Goal: Navigation & Orientation: Understand site structure

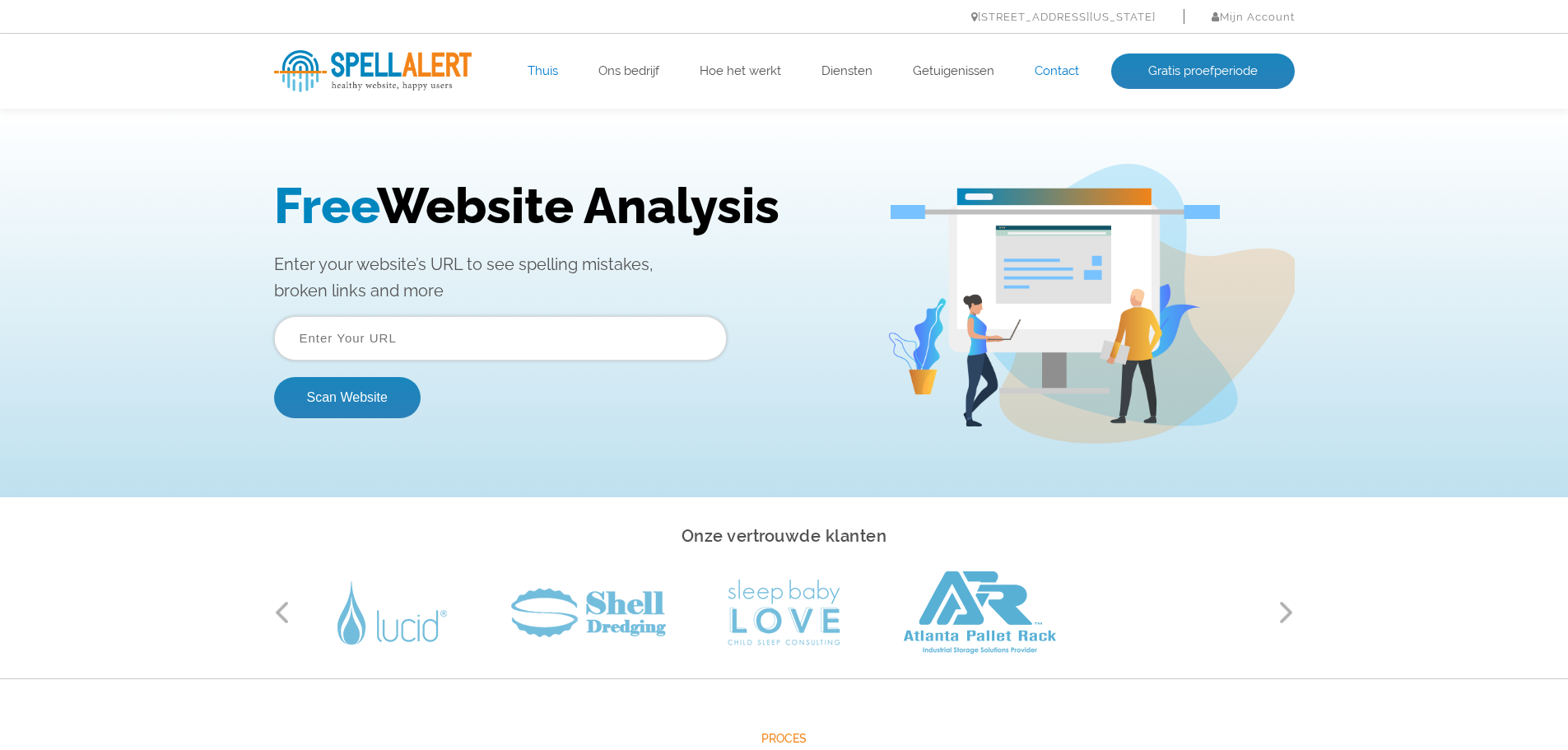
click at [1038, 66] on font "Contact" at bounding box center [1057, 71] width 45 height 15
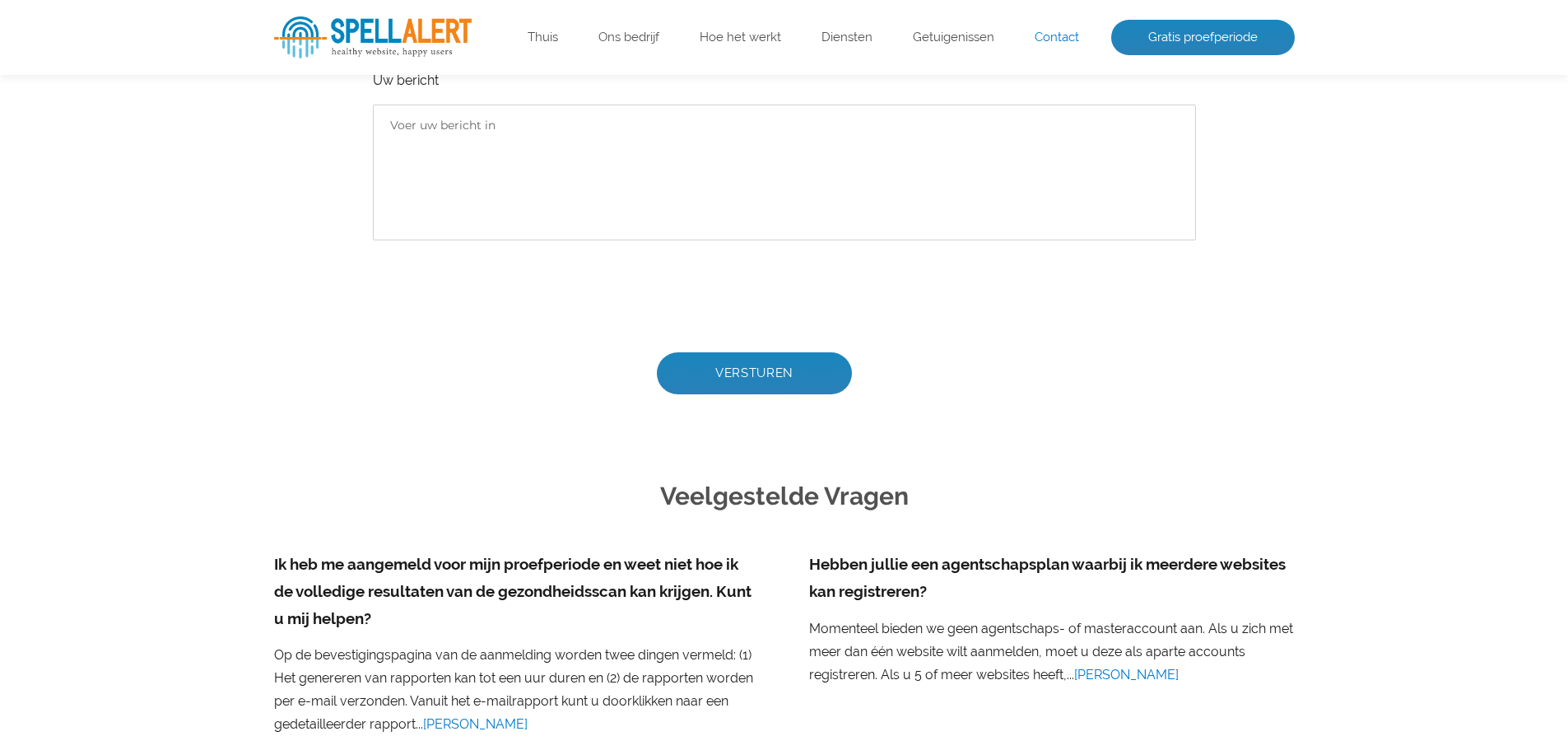
scroll to position [666, 0]
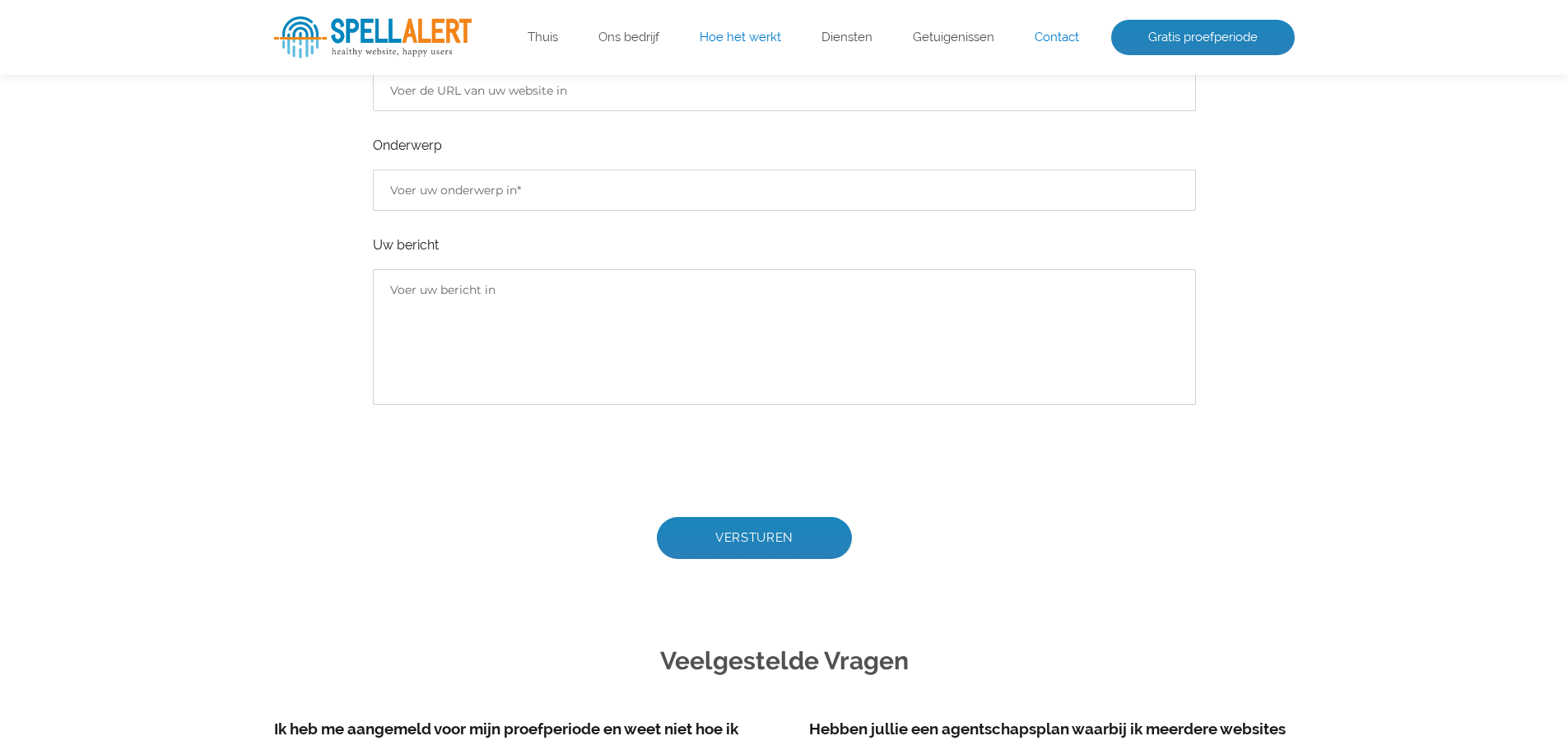
click at [712, 40] on font "Hoe het werkt" at bounding box center [741, 37] width 81 height 15
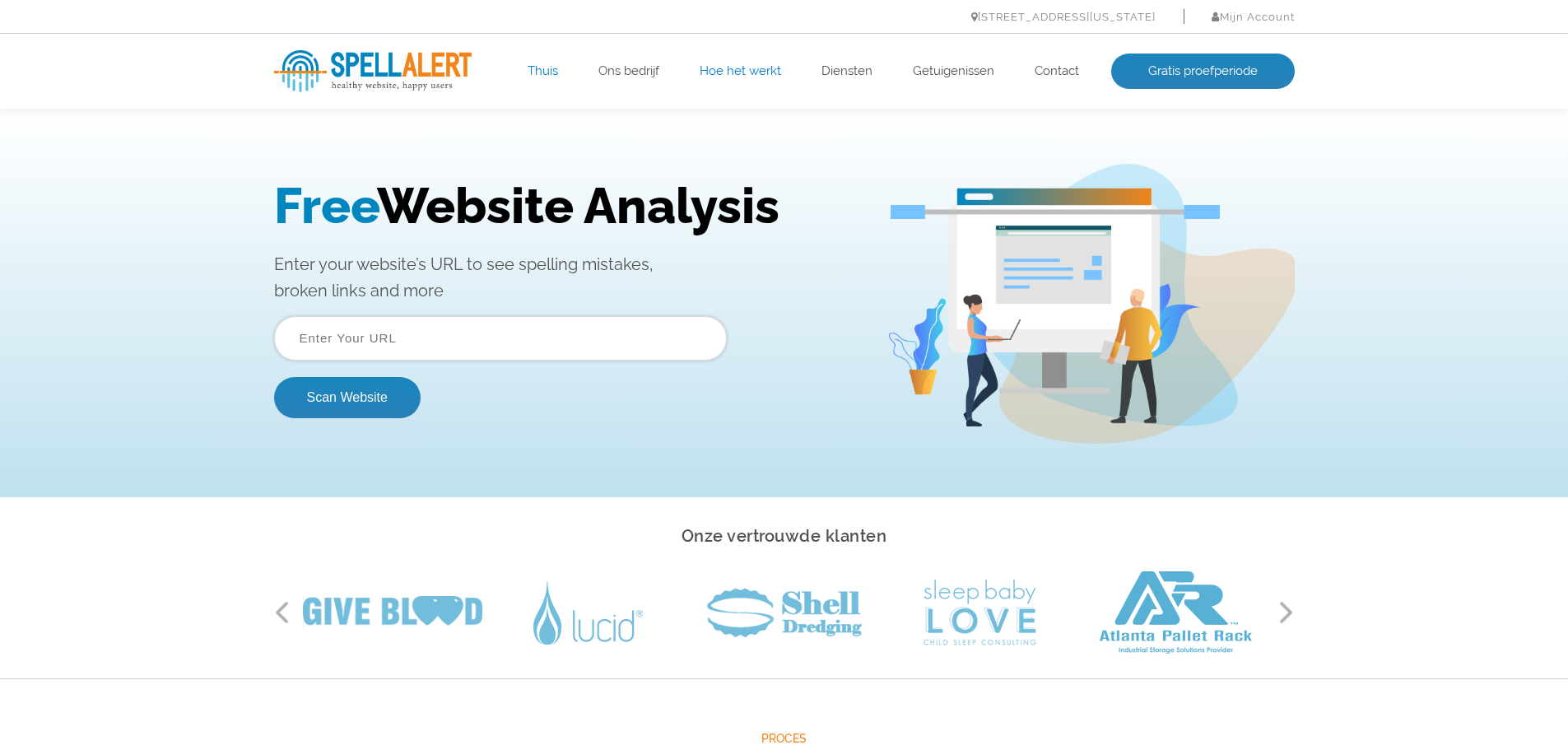
click at [547, 71] on font "Thuis" at bounding box center [543, 71] width 31 height 15
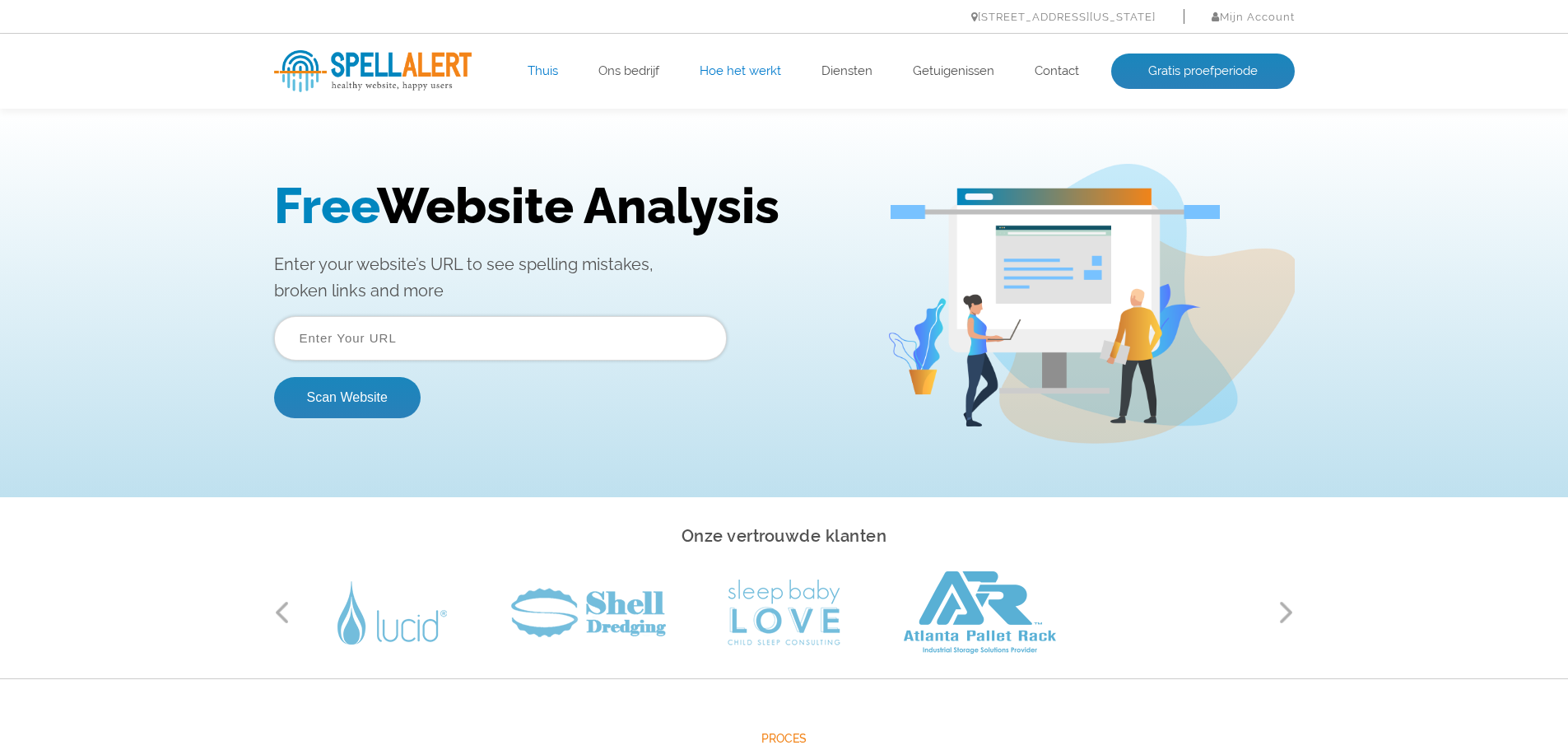
click at [538, 70] on font "Thuis" at bounding box center [543, 71] width 31 height 15
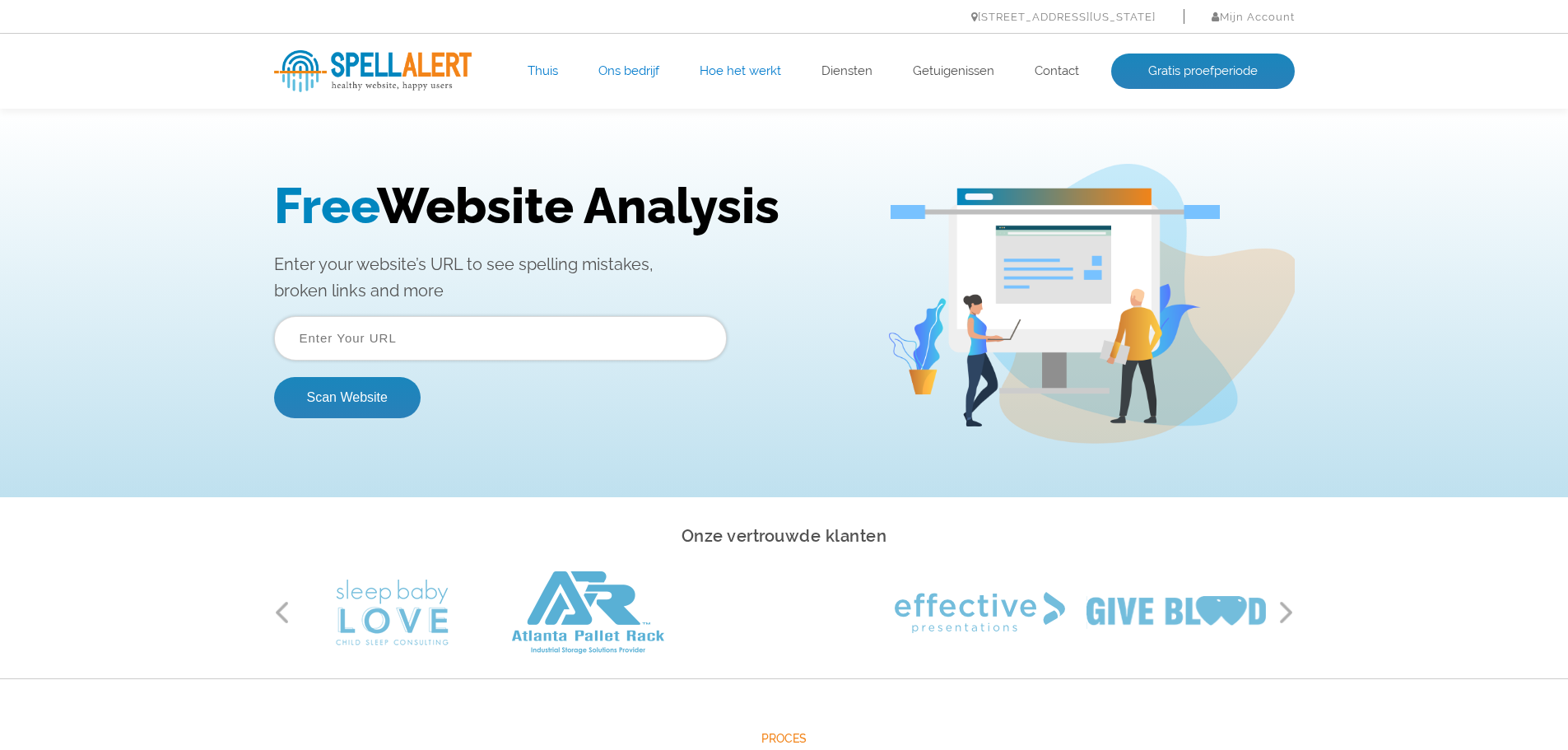
click at [616, 74] on font "Ons bedrijf" at bounding box center [630, 71] width 61 height 15
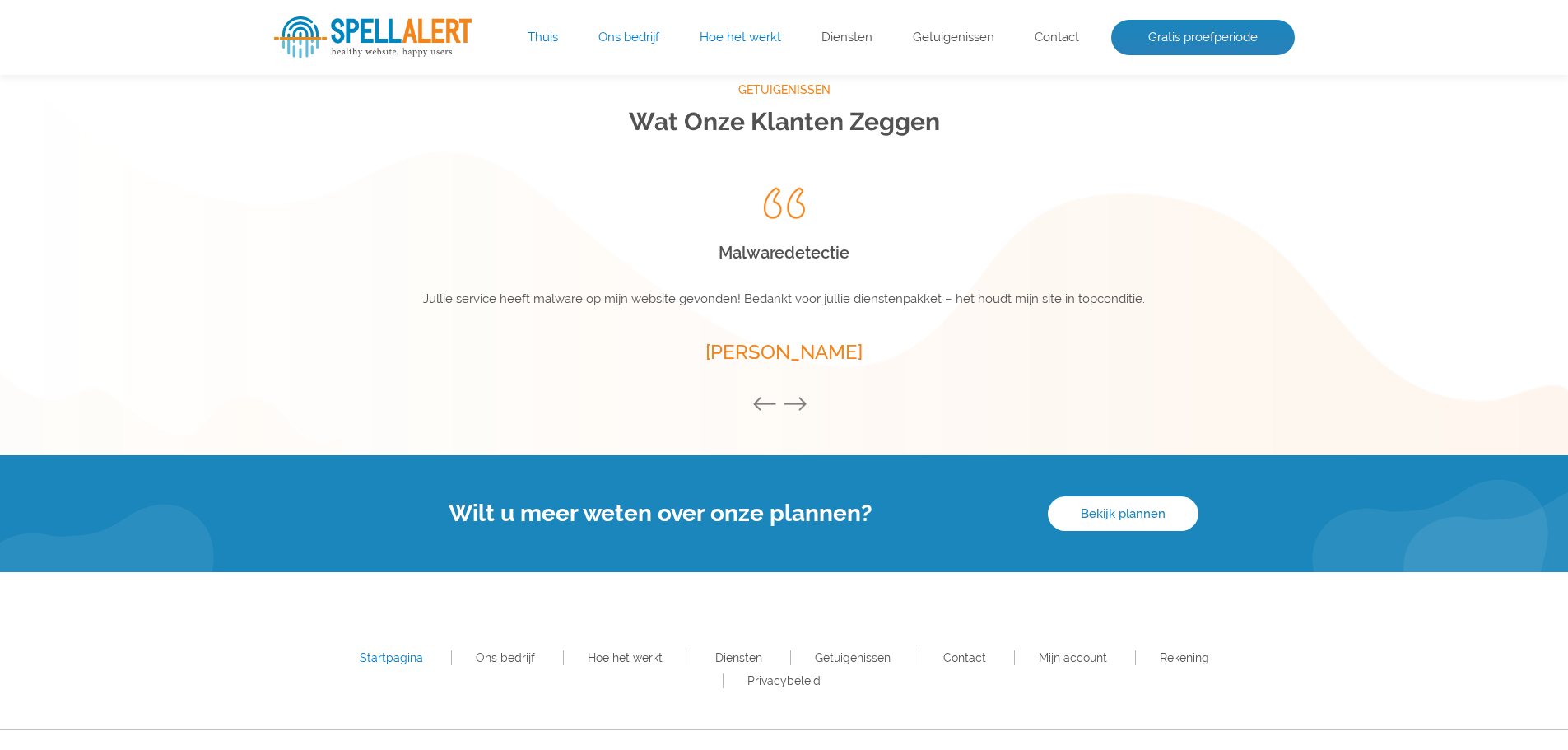
scroll to position [2058, 0]
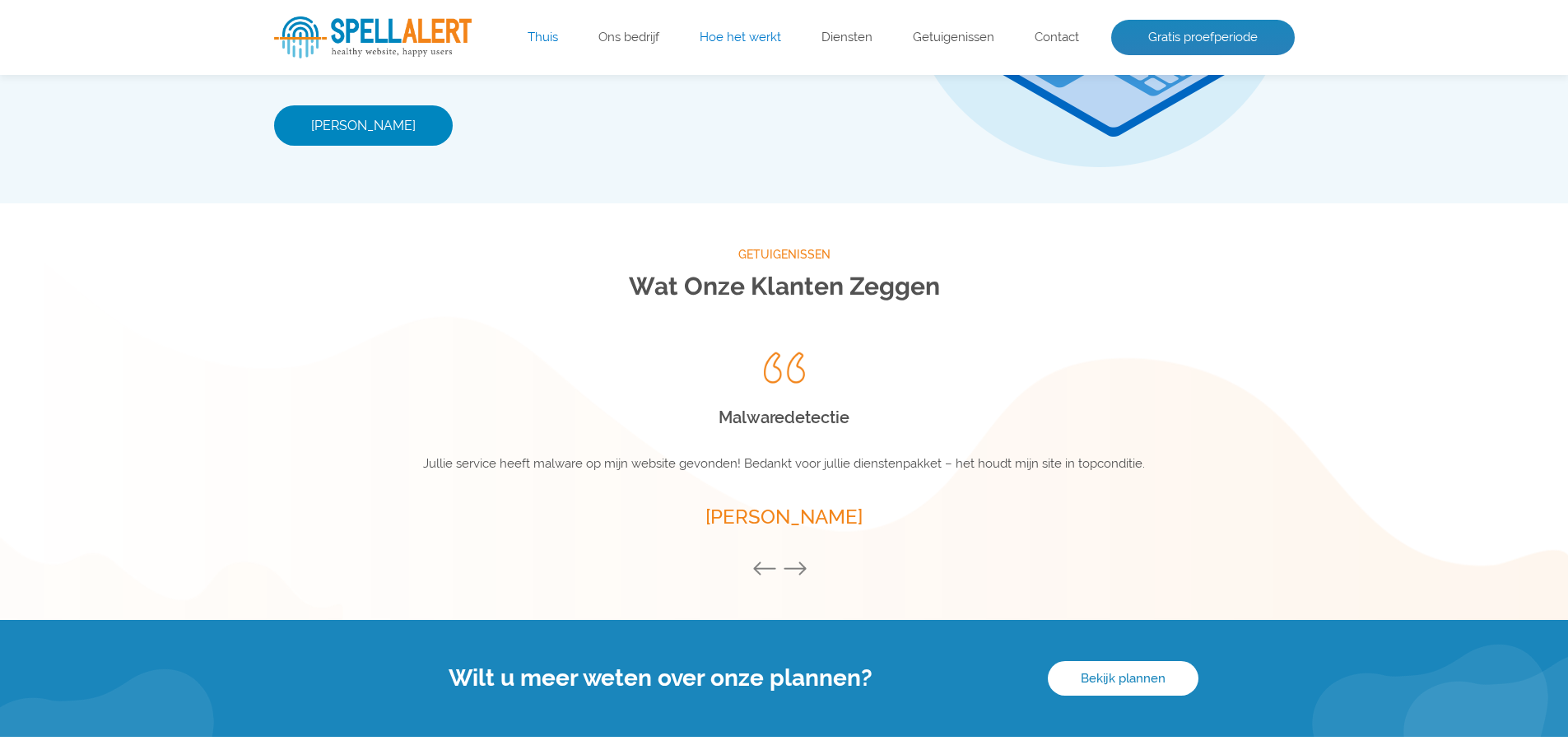
click at [744, 28] on ul "Thuis Ons bedrijf Hoe het werkt Diensten Getuigenissen Contact Gratis proefperi…" at bounding box center [886, 38] width 817 height 36
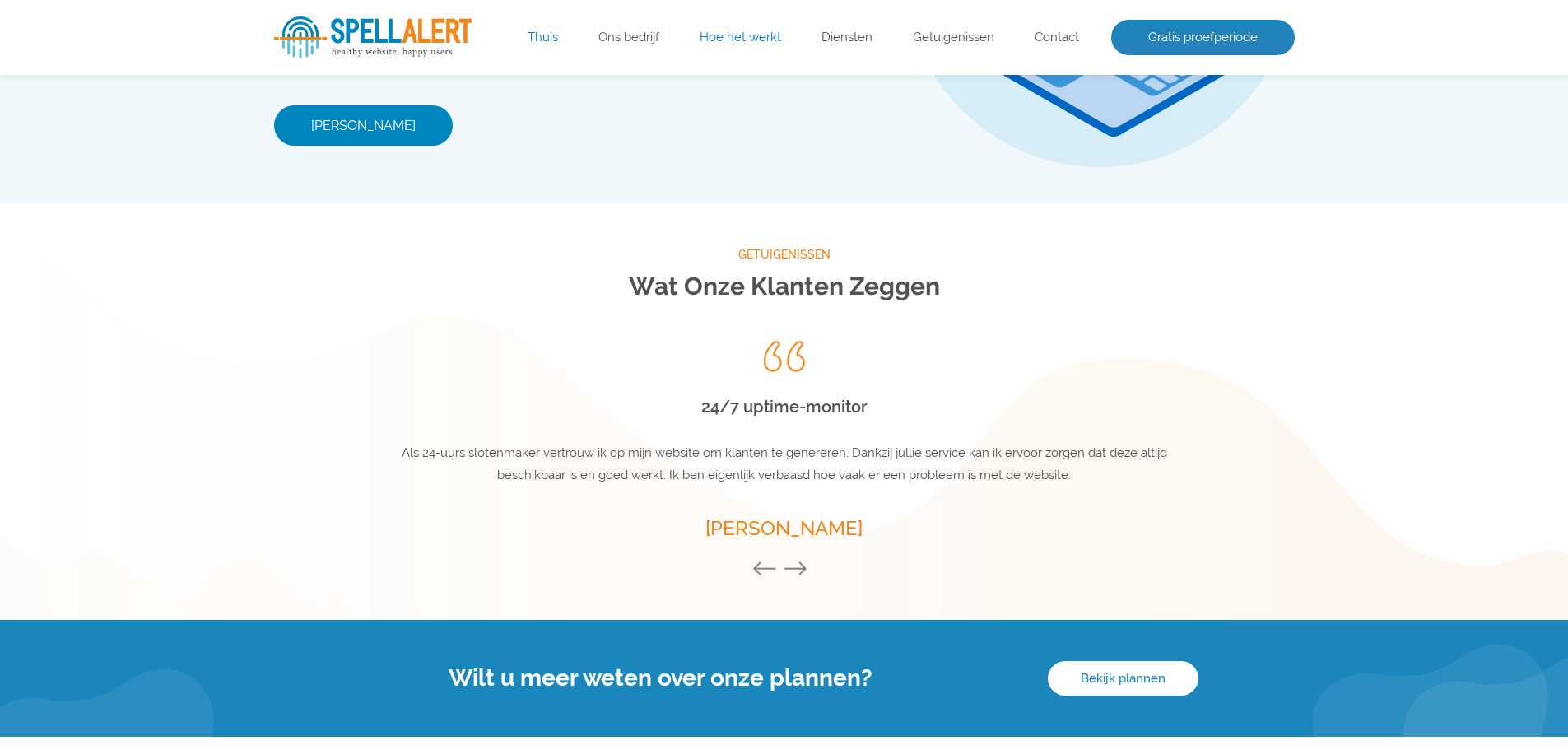
click at [748, 38] on font "Hoe het werkt" at bounding box center [741, 37] width 81 height 15
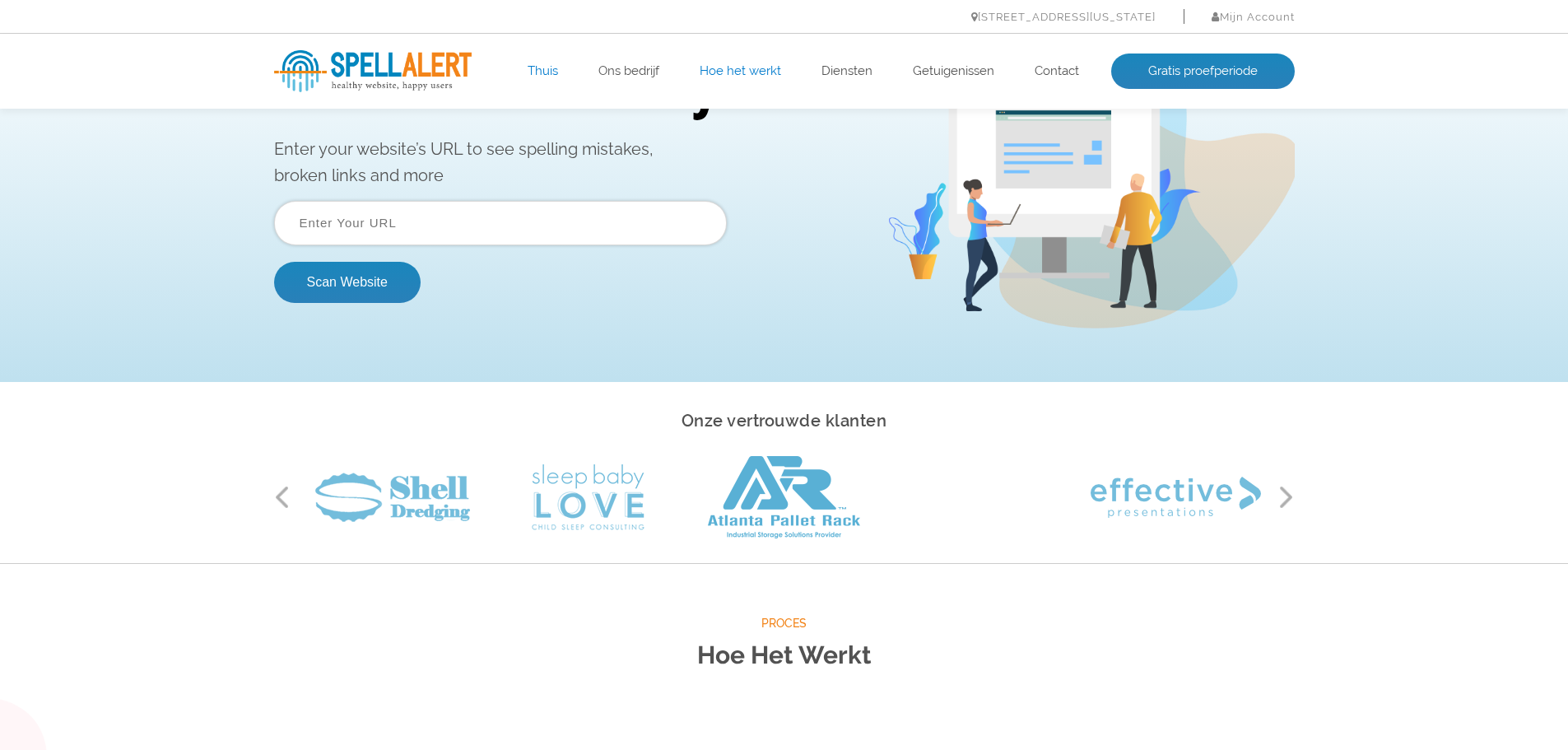
scroll to position [0, 0]
